Goal: Task Accomplishment & Management: Manage account settings

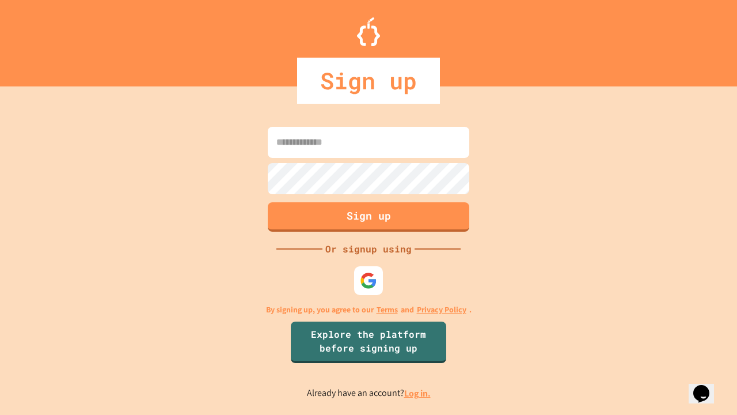
click at [418, 393] on link "Log in." at bounding box center [417, 393] width 27 height 12
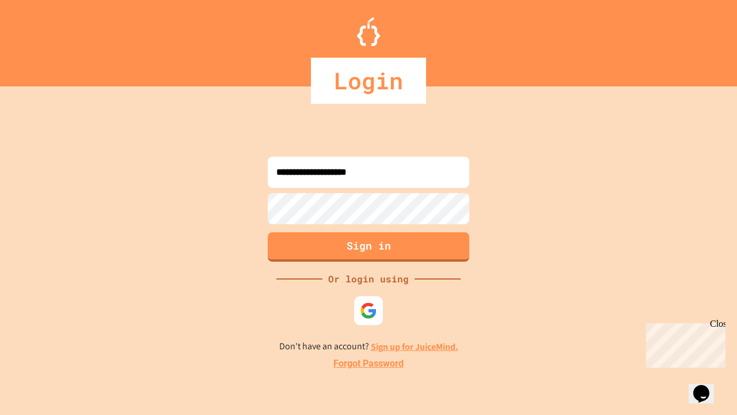
type input "**********"
